Goal: Task Accomplishment & Management: Manage account settings

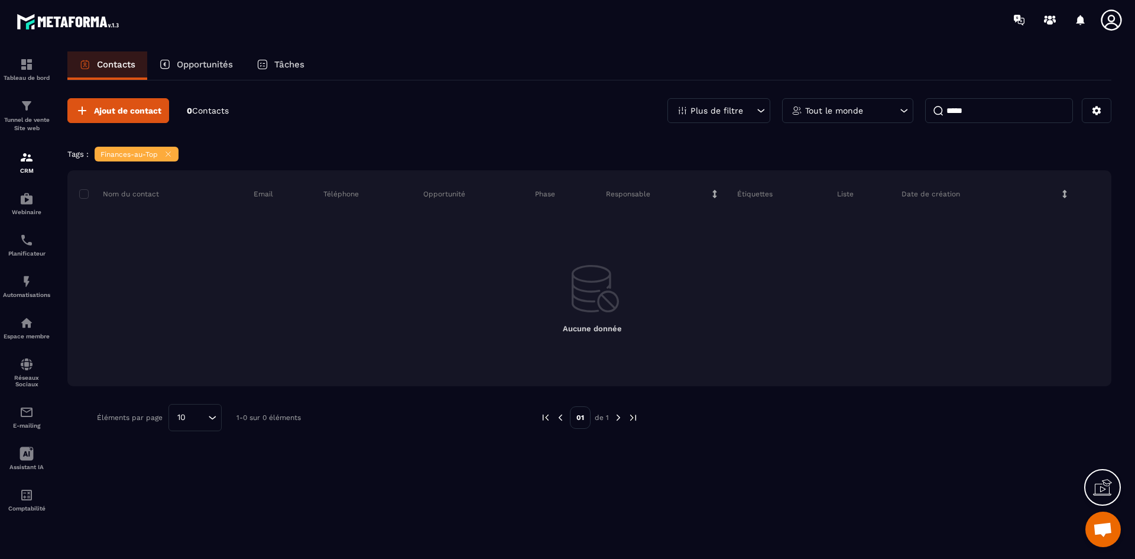
scroll to position [696, 0]
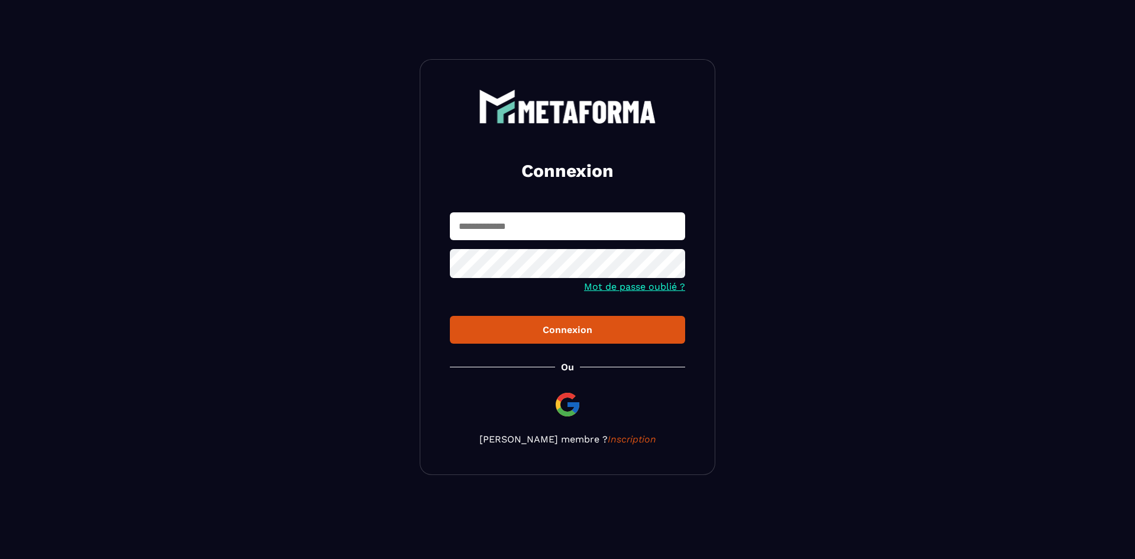
type input "**********"
click at [580, 336] on button "Connexion" at bounding box center [567, 330] width 235 height 28
